Goal: Task Accomplishment & Management: Manage account settings

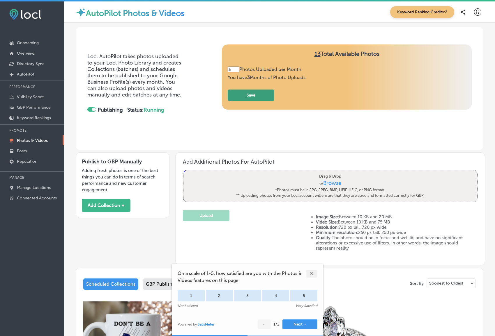
click at [251, 96] on button "Save" at bounding box center [251, 95] width 47 height 11
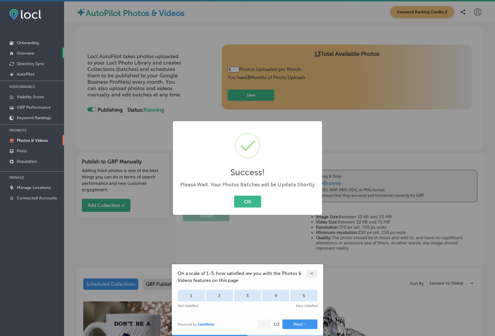
click at [29, 52] on p "Overview" at bounding box center [25, 53] width 17 height 5
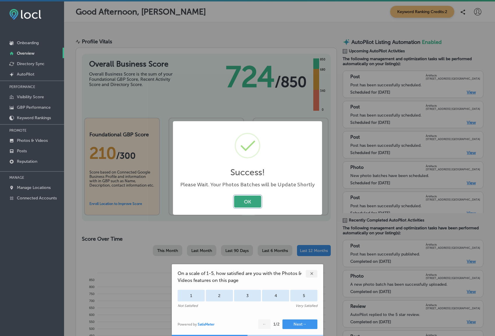
click at [247, 201] on button "OK" at bounding box center [247, 202] width 27 height 12
